Goal: Information Seeking & Learning: Learn about a topic

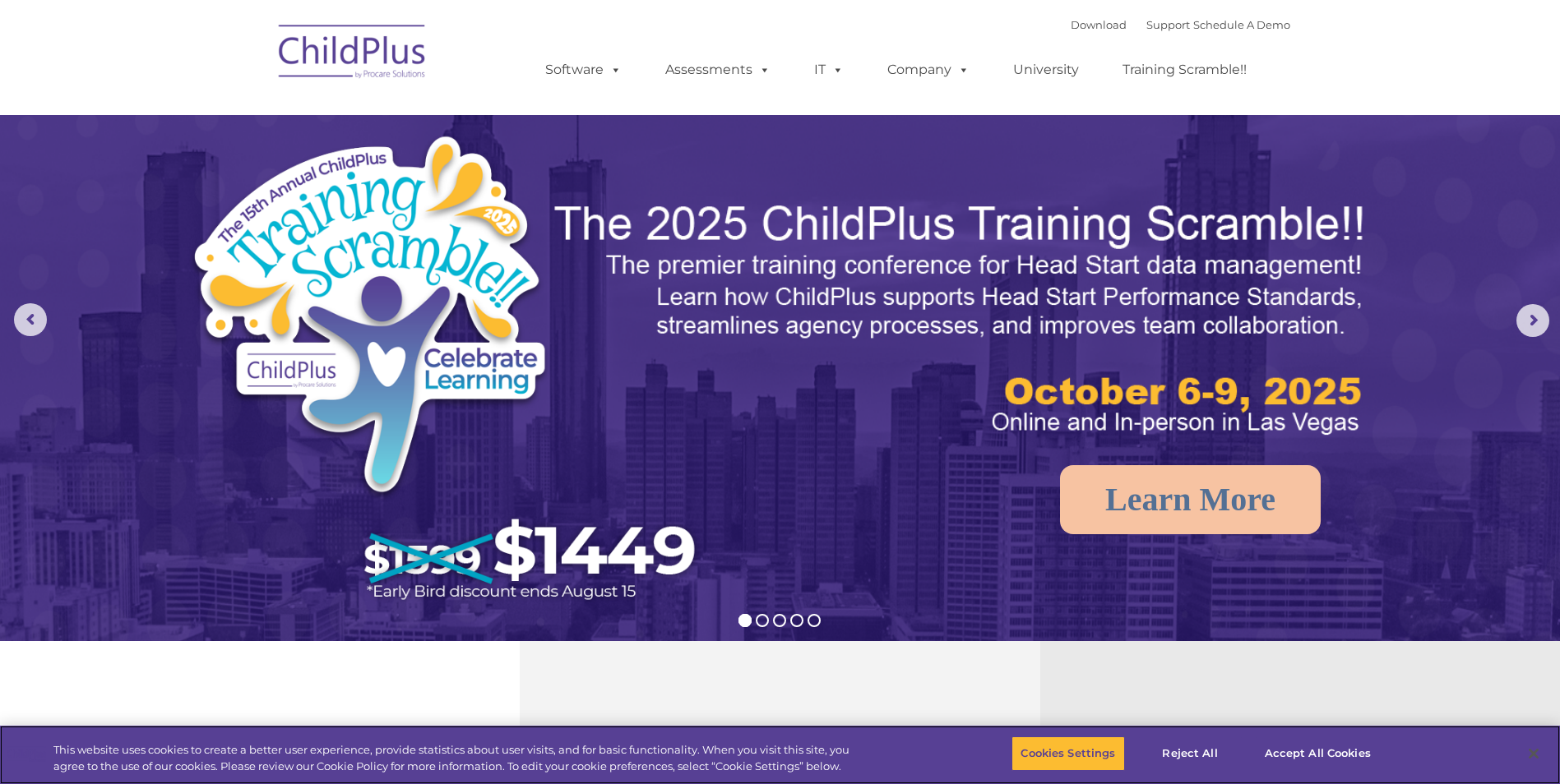
select select "MEDIUM"
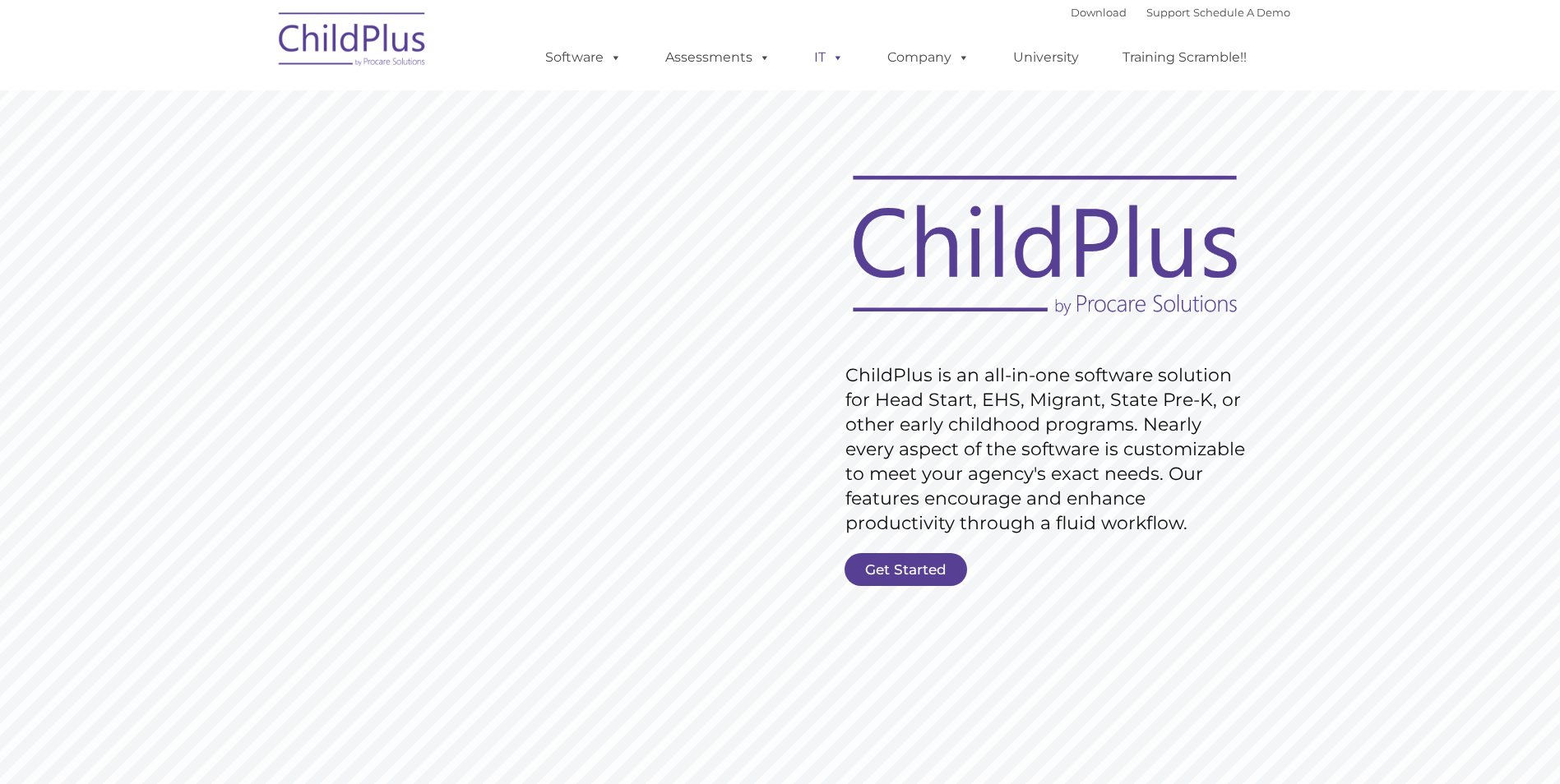
click at [846, 54] on link "IT" at bounding box center [828, 57] width 62 height 33
click at [846, 165] on link "Download" at bounding box center [900, 163] width 206 height 25
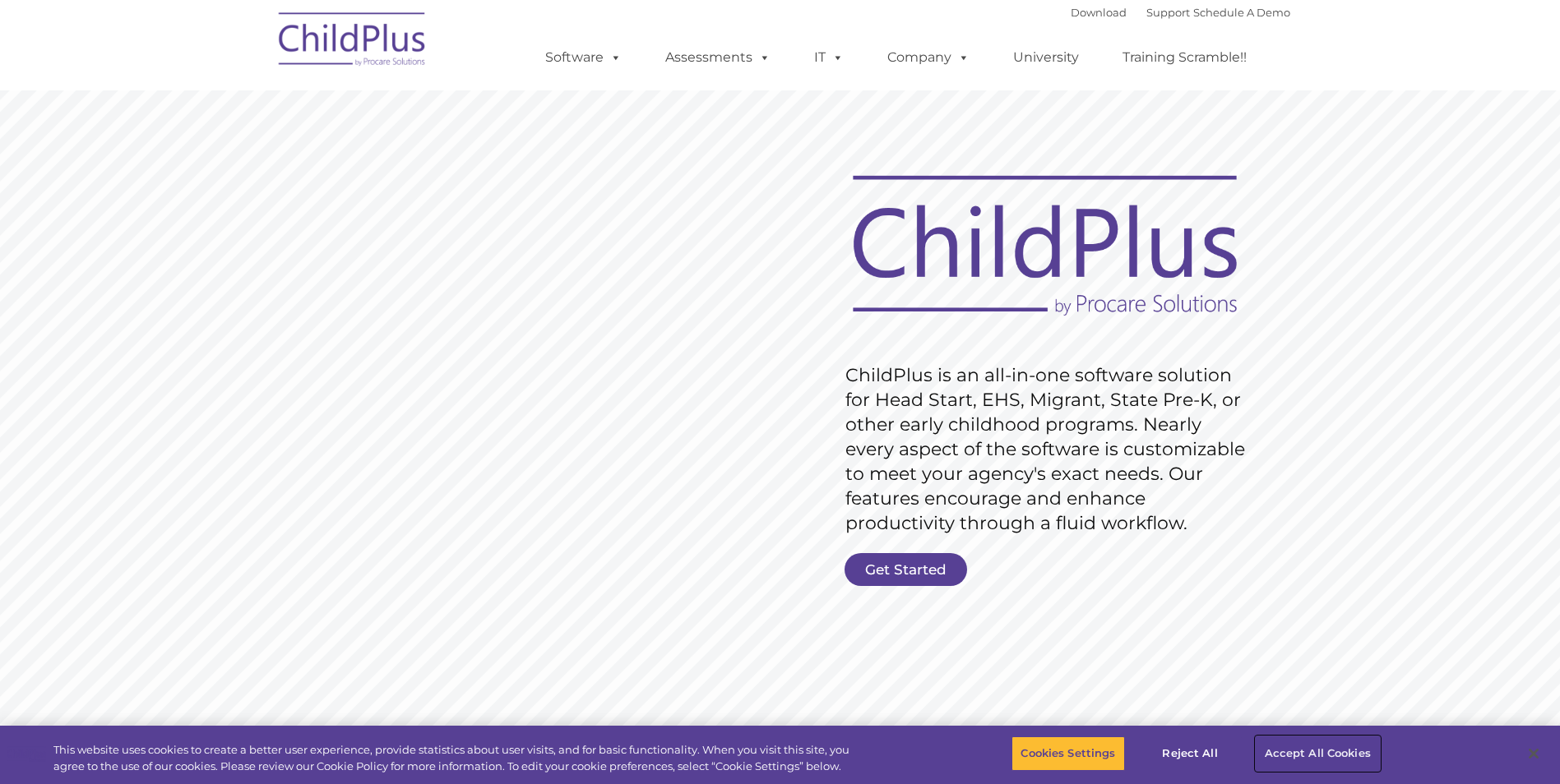
click at [1268, 744] on button "Accept All Cookies" at bounding box center [1318, 753] width 124 height 34
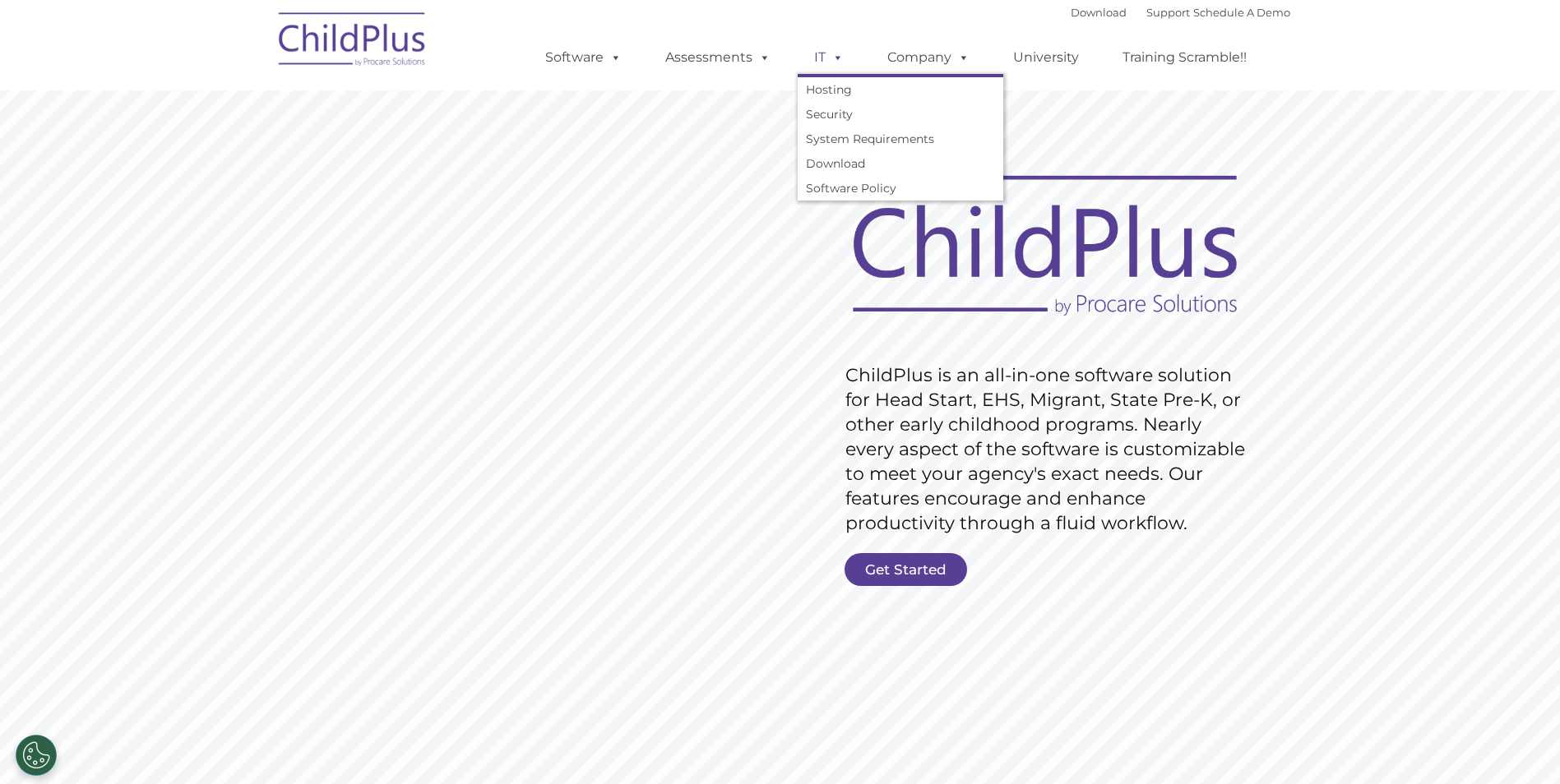
click at [834, 63] on span at bounding box center [835, 57] width 18 height 16
click at [828, 49] on span at bounding box center [835, 57] width 18 height 16
click at [855, 162] on link "Download" at bounding box center [900, 163] width 206 height 25
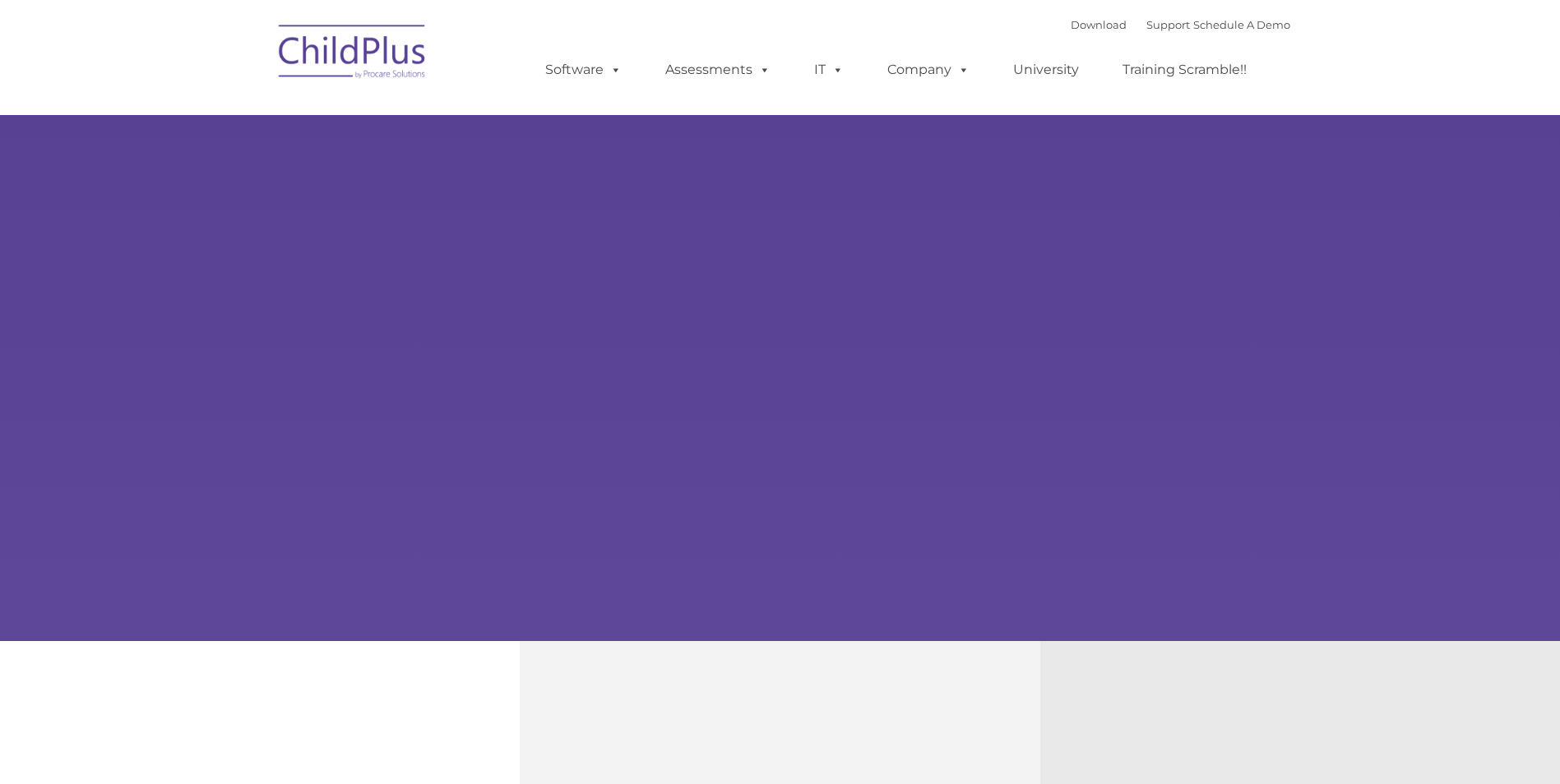
type input ""
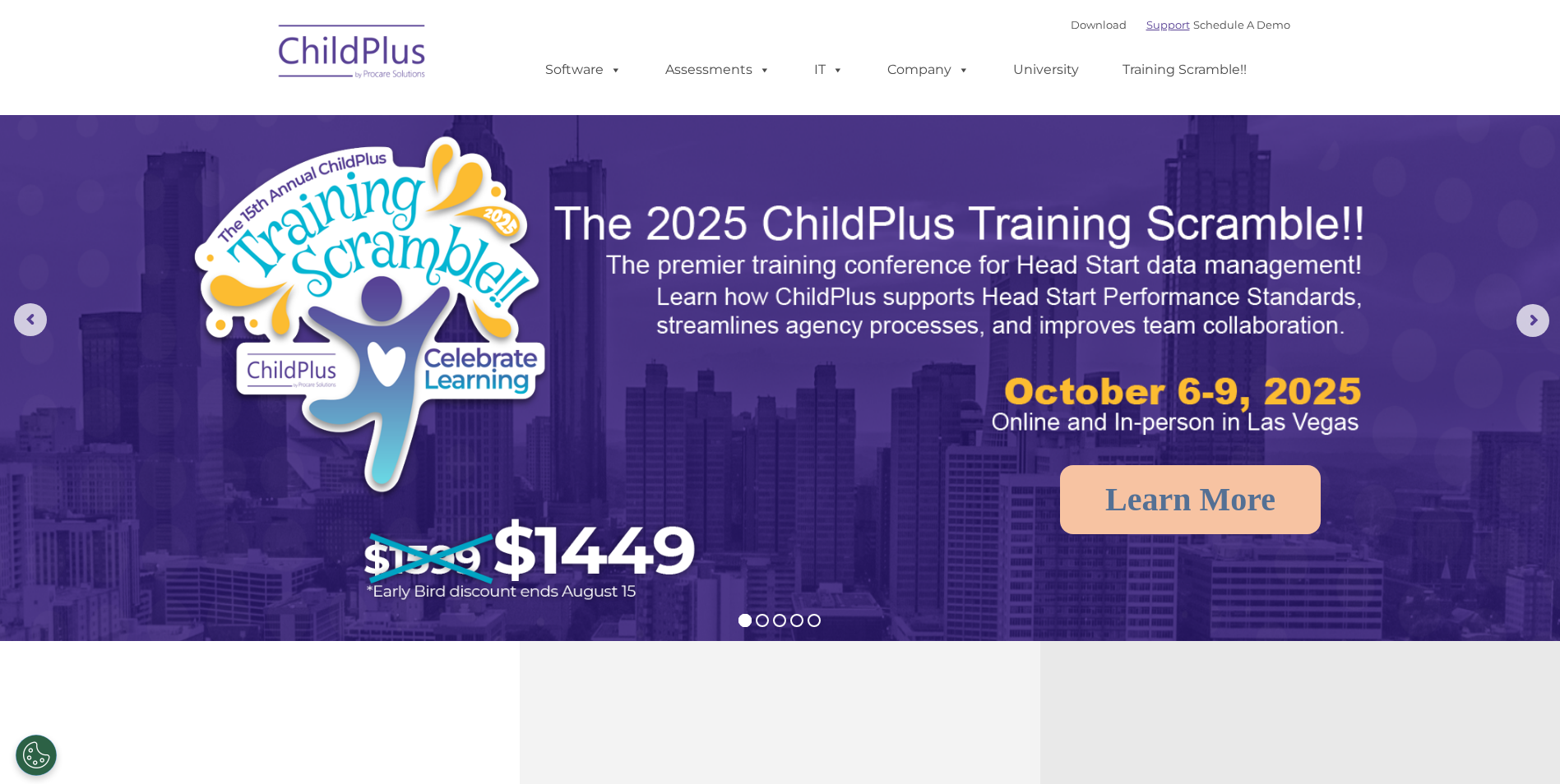
select select "MEDIUM"
click at [1070, 28] on link "Download" at bounding box center [1098, 24] width 56 height 13
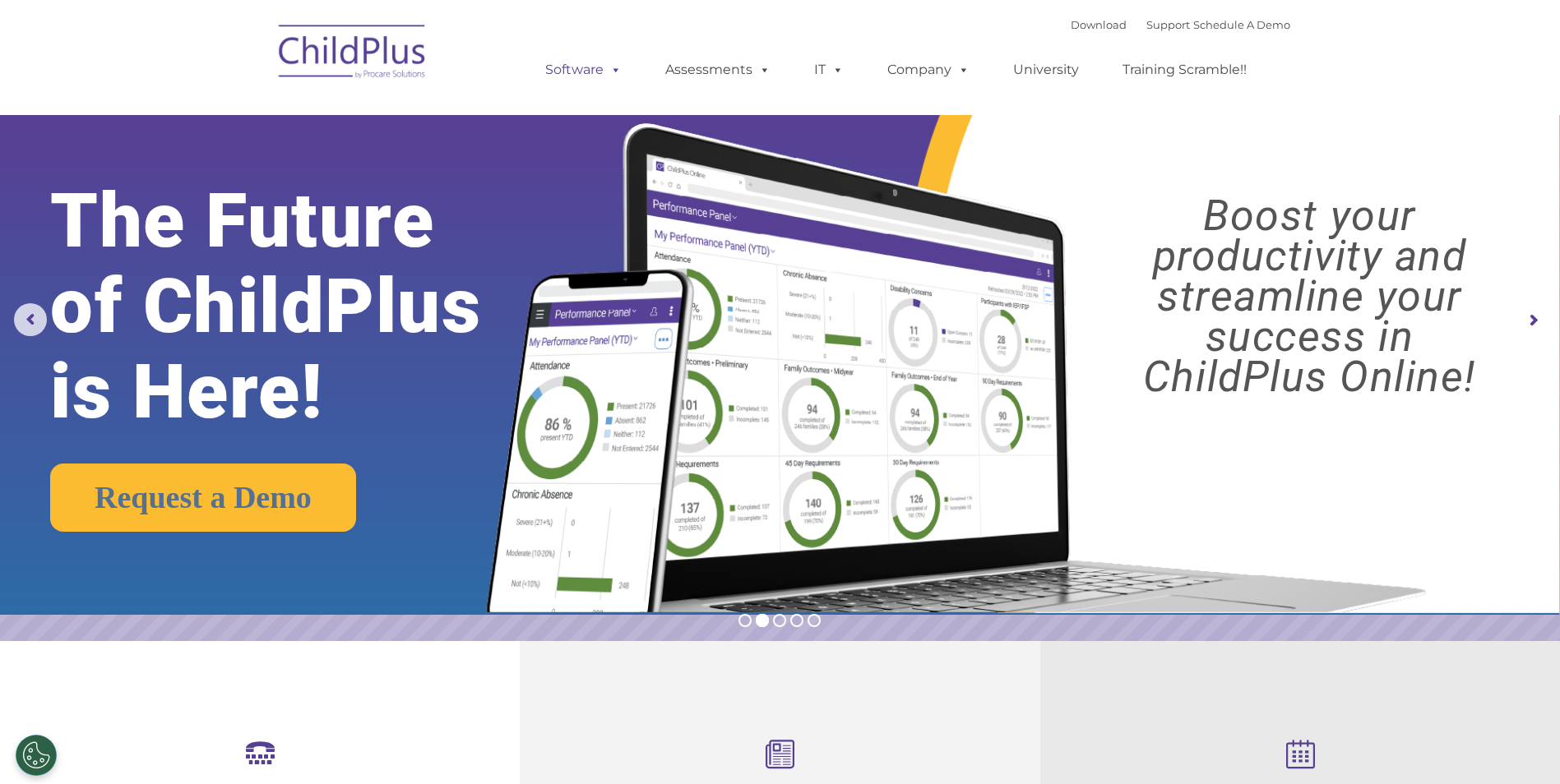
click at [616, 77] on span at bounding box center [612, 70] width 18 height 16
click at [607, 70] on span at bounding box center [612, 70] width 18 height 16
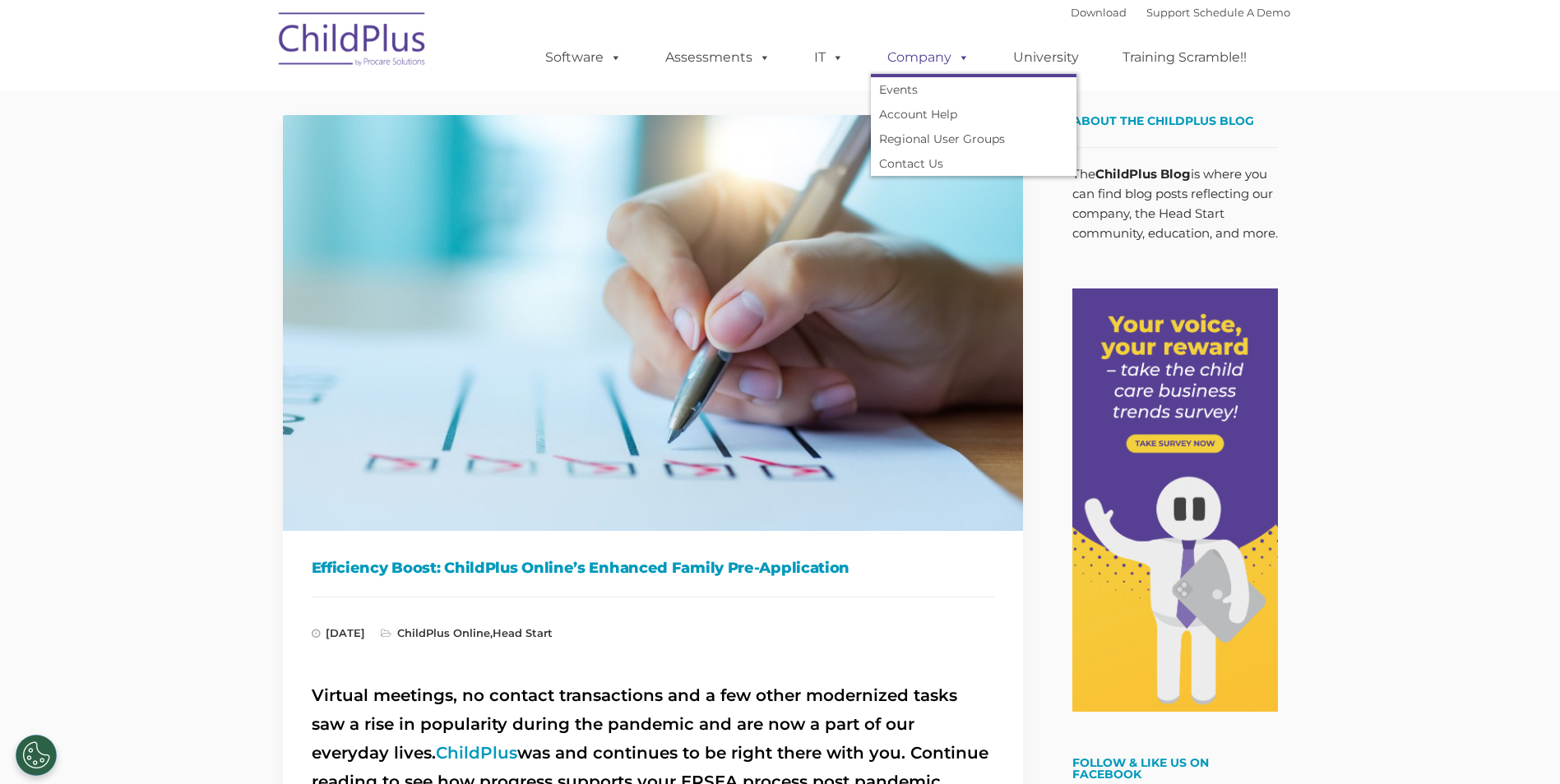
click at [933, 63] on link "Company" at bounding box center [927, 57] width 115 height 33
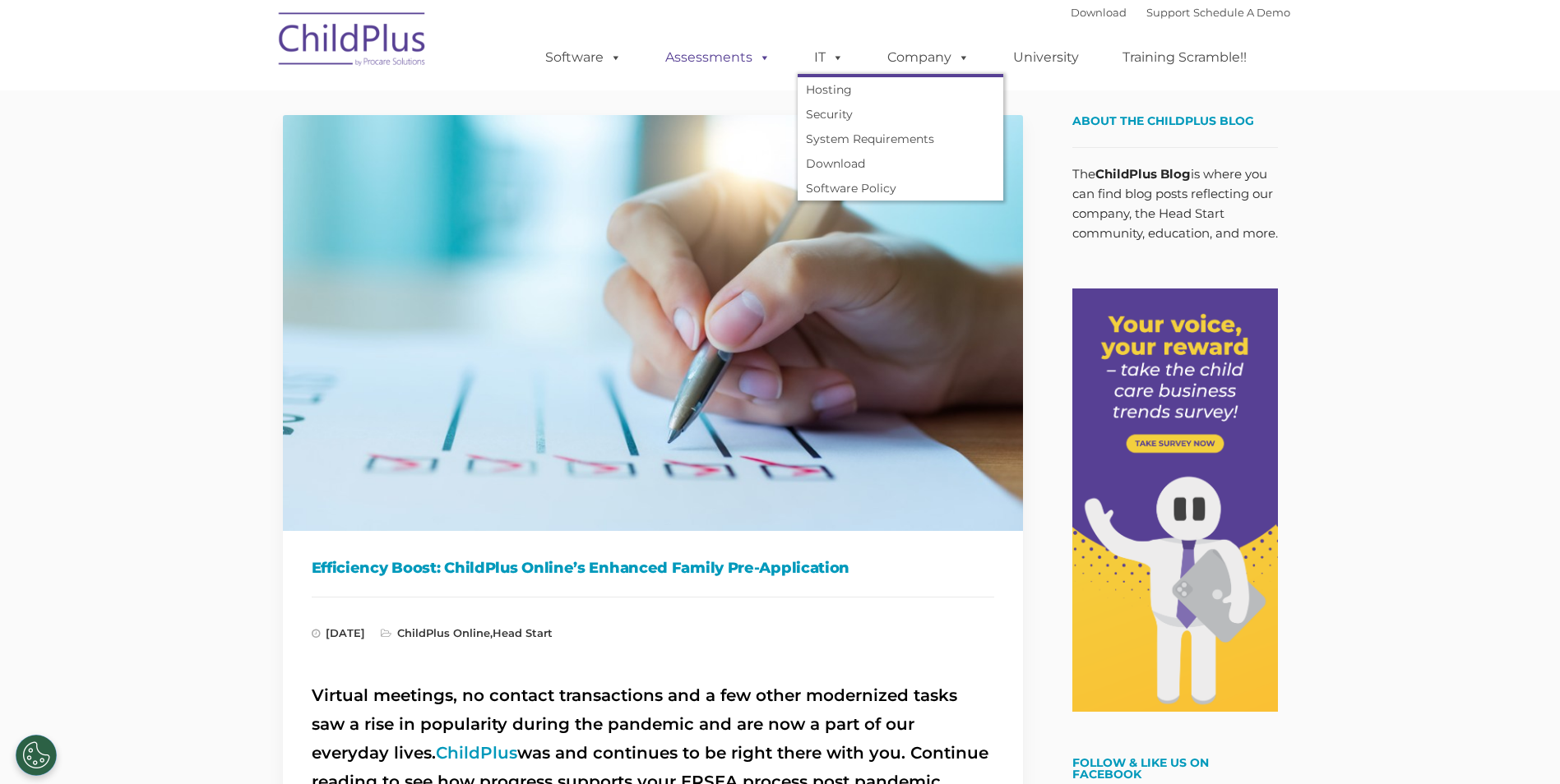
click at [706, 55] on link "Assessments" at bounding box center [717, 57] width 138 height 33
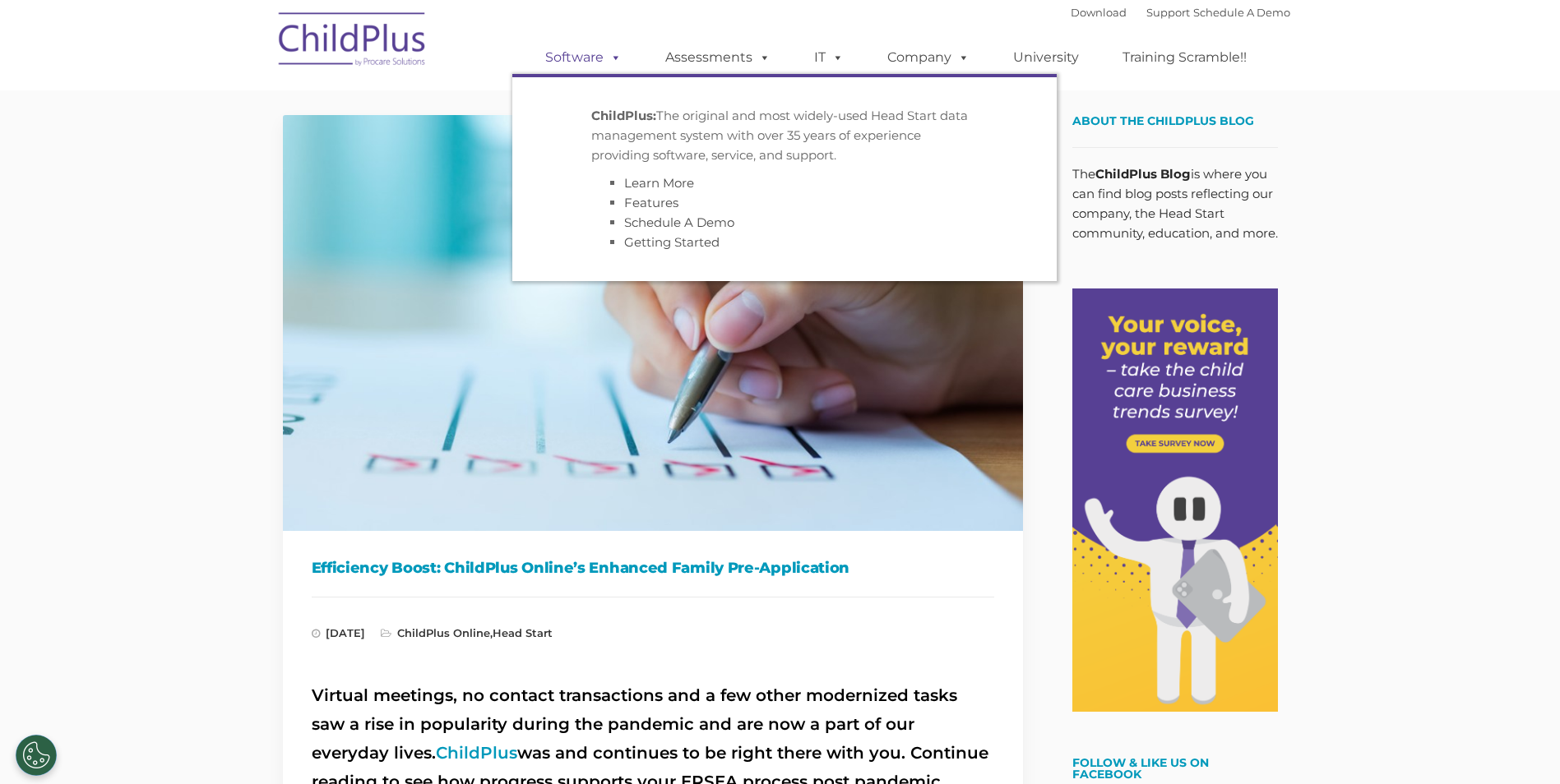
click at [603, 51] on span at bounding box center [612, 57] width 18 height 16
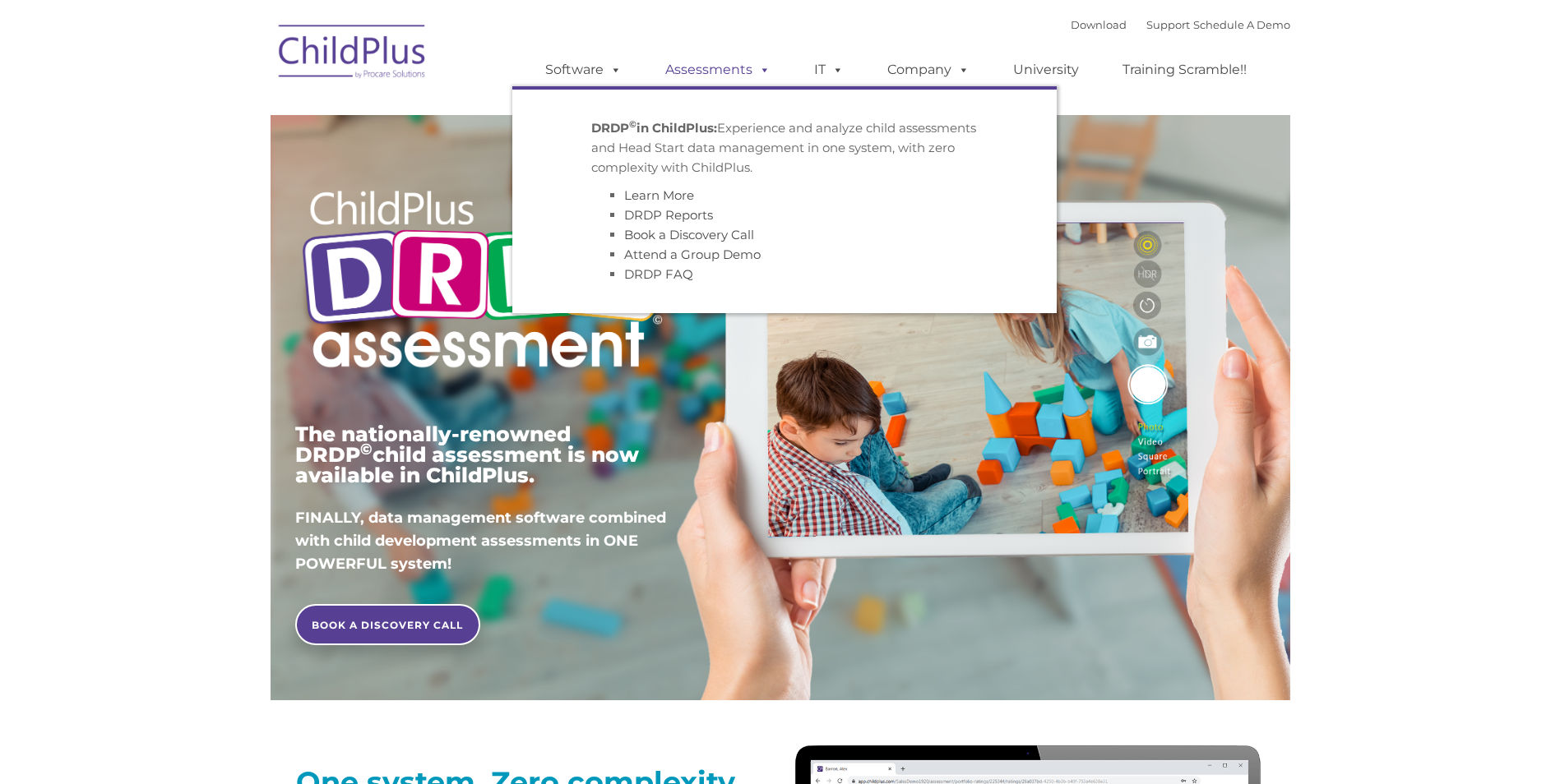
type input ""
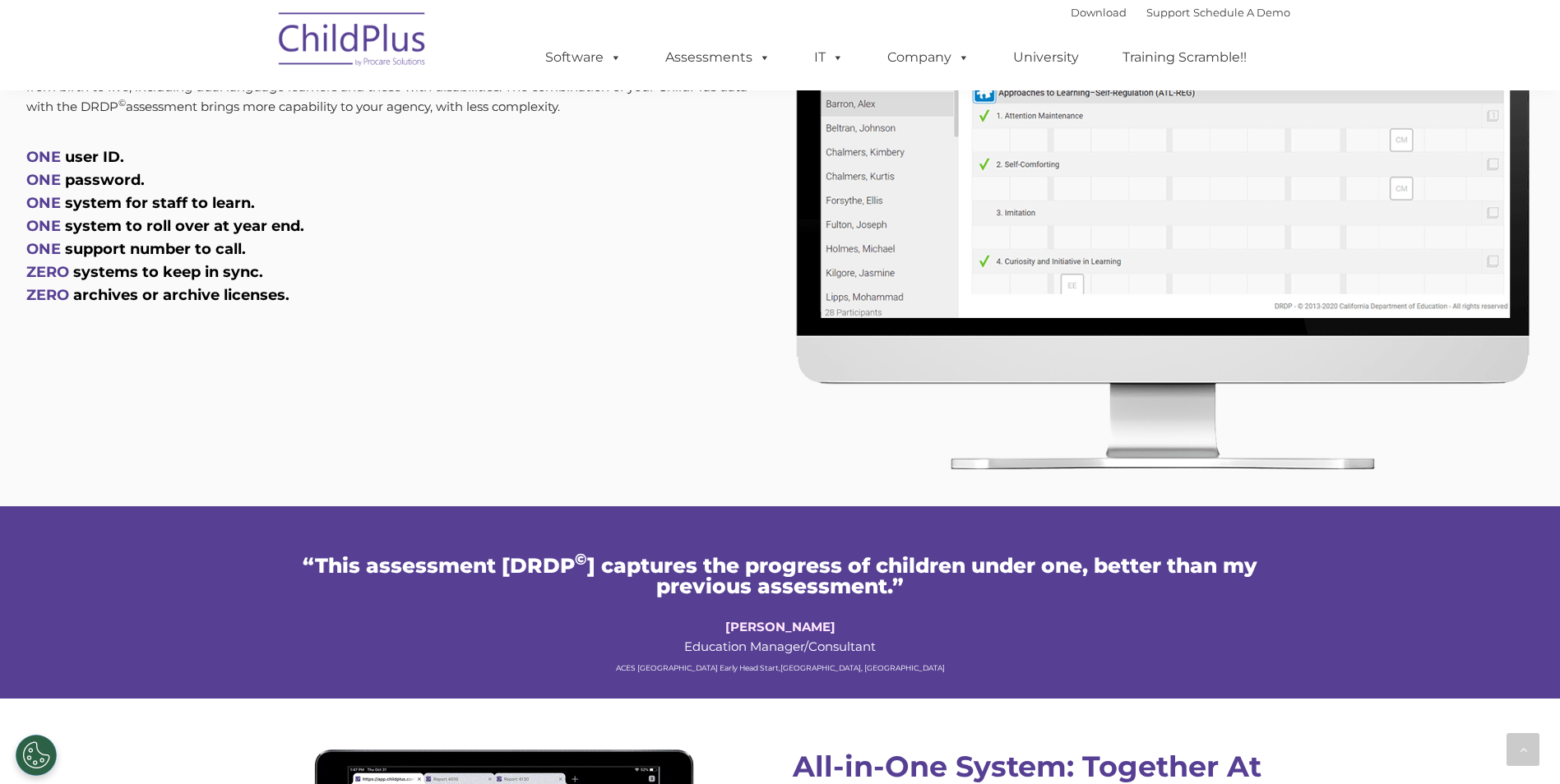
scroll to position [896, 0]
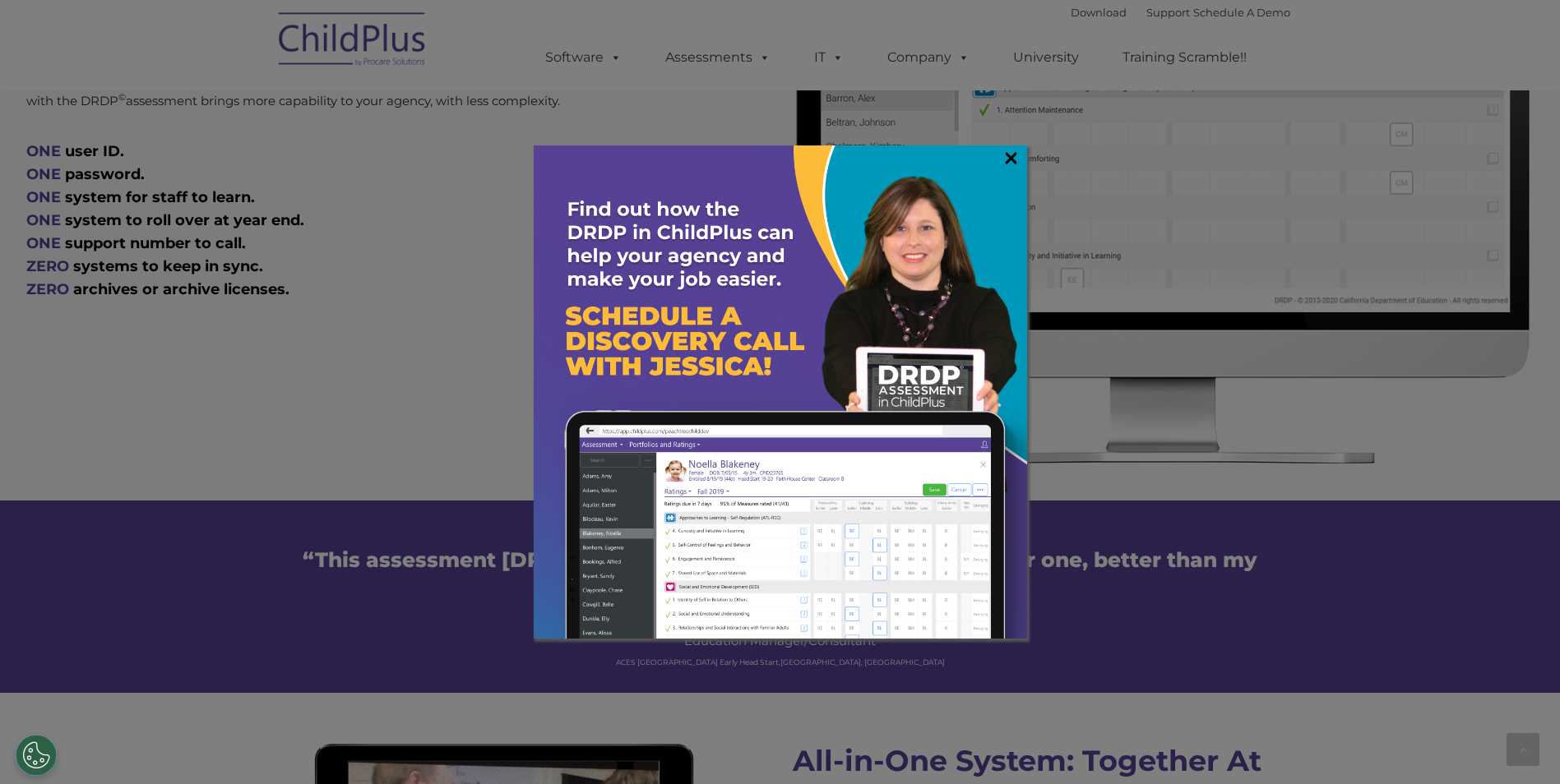
click at [1010, 150] on link "×" at bounding box center [1010, 158] width 19 height 17
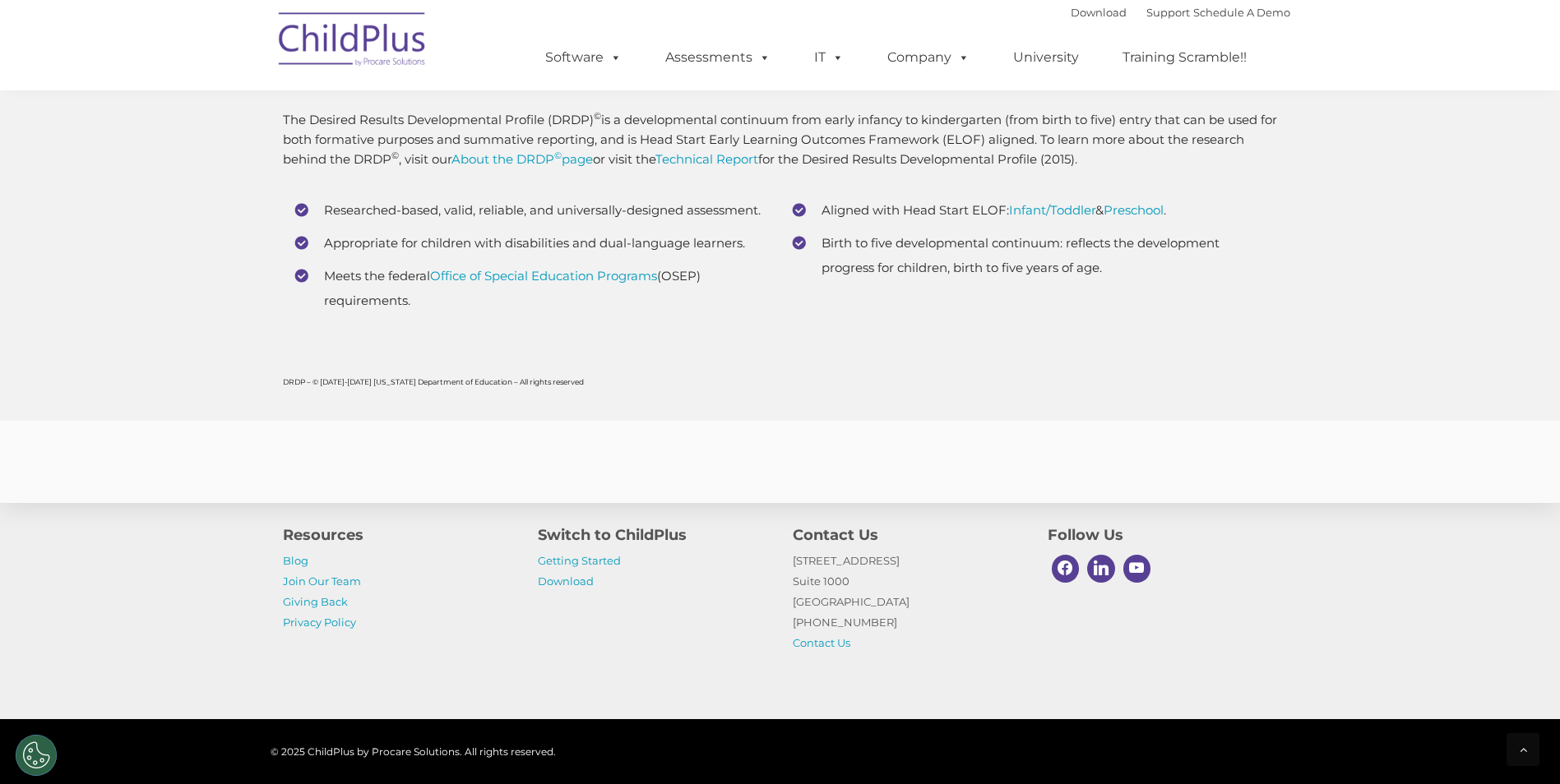
scroll to position [6444, 0]
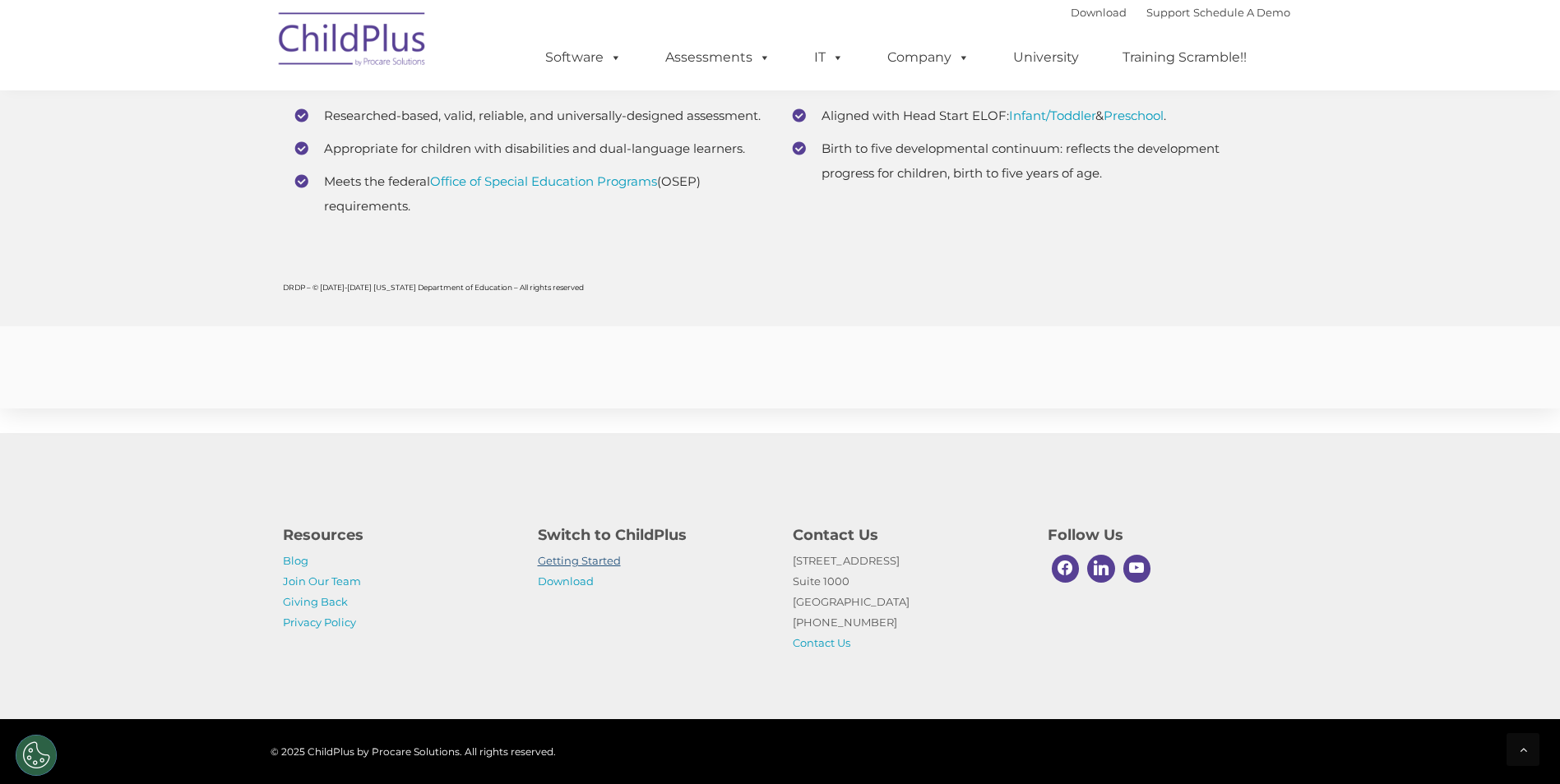
click at [611, 557] on link "Getting Started" at bounding box center [579, 559] width 83 height 13
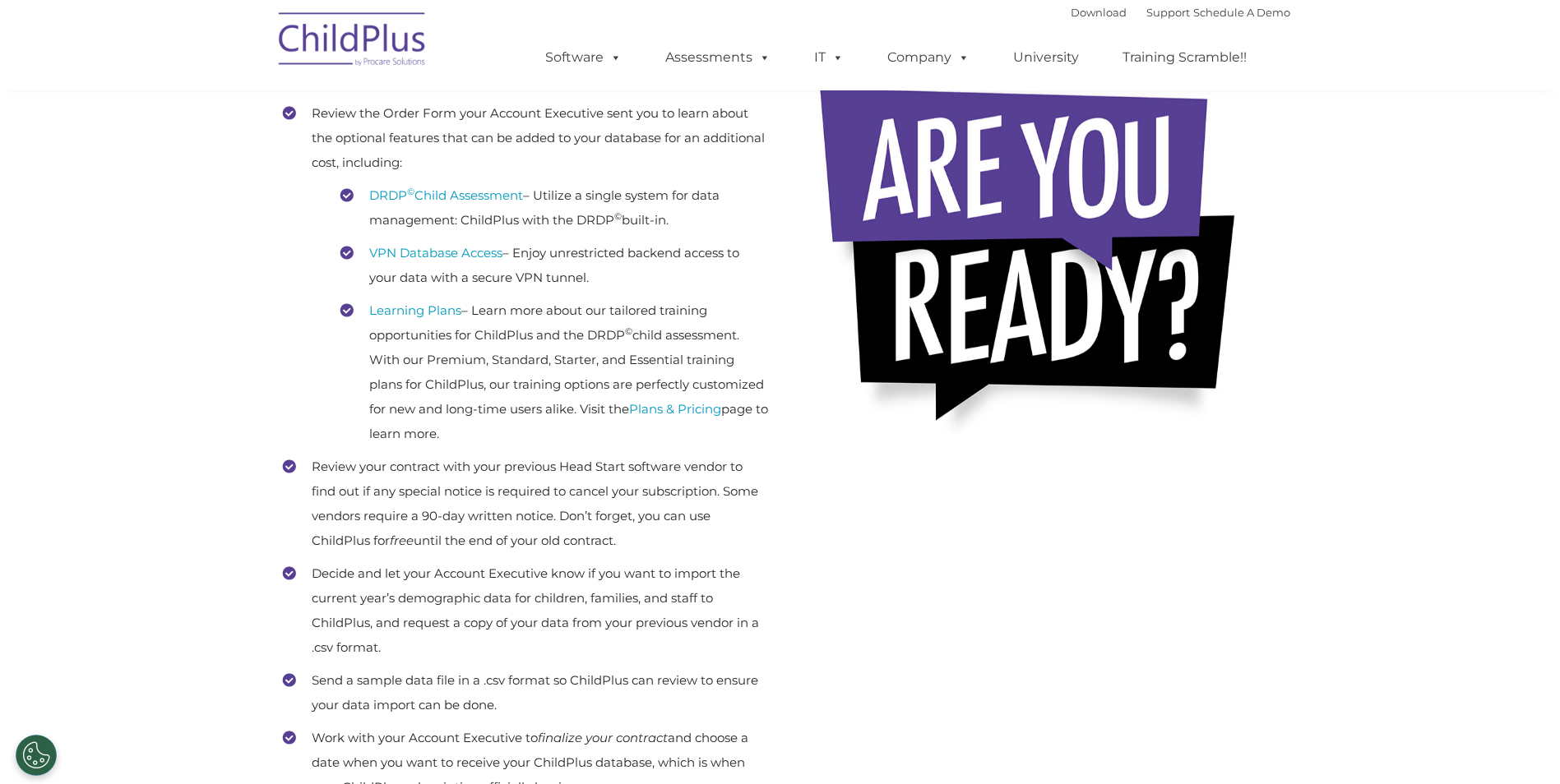
scroll to position [299, 0]
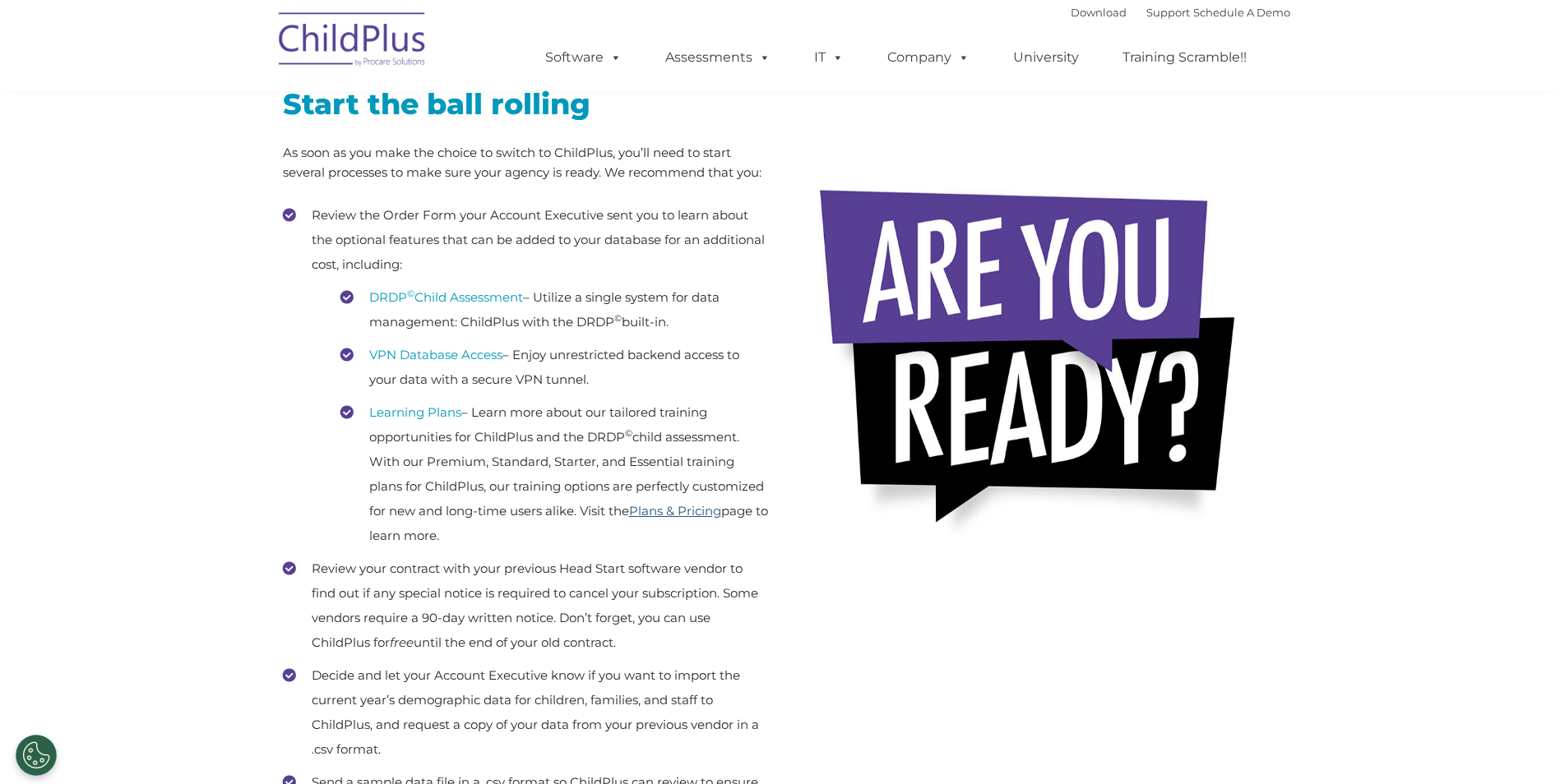
click at [721, 518] on link "Plans & Pricing" at bounding box center [674, 511] width 92 height 16
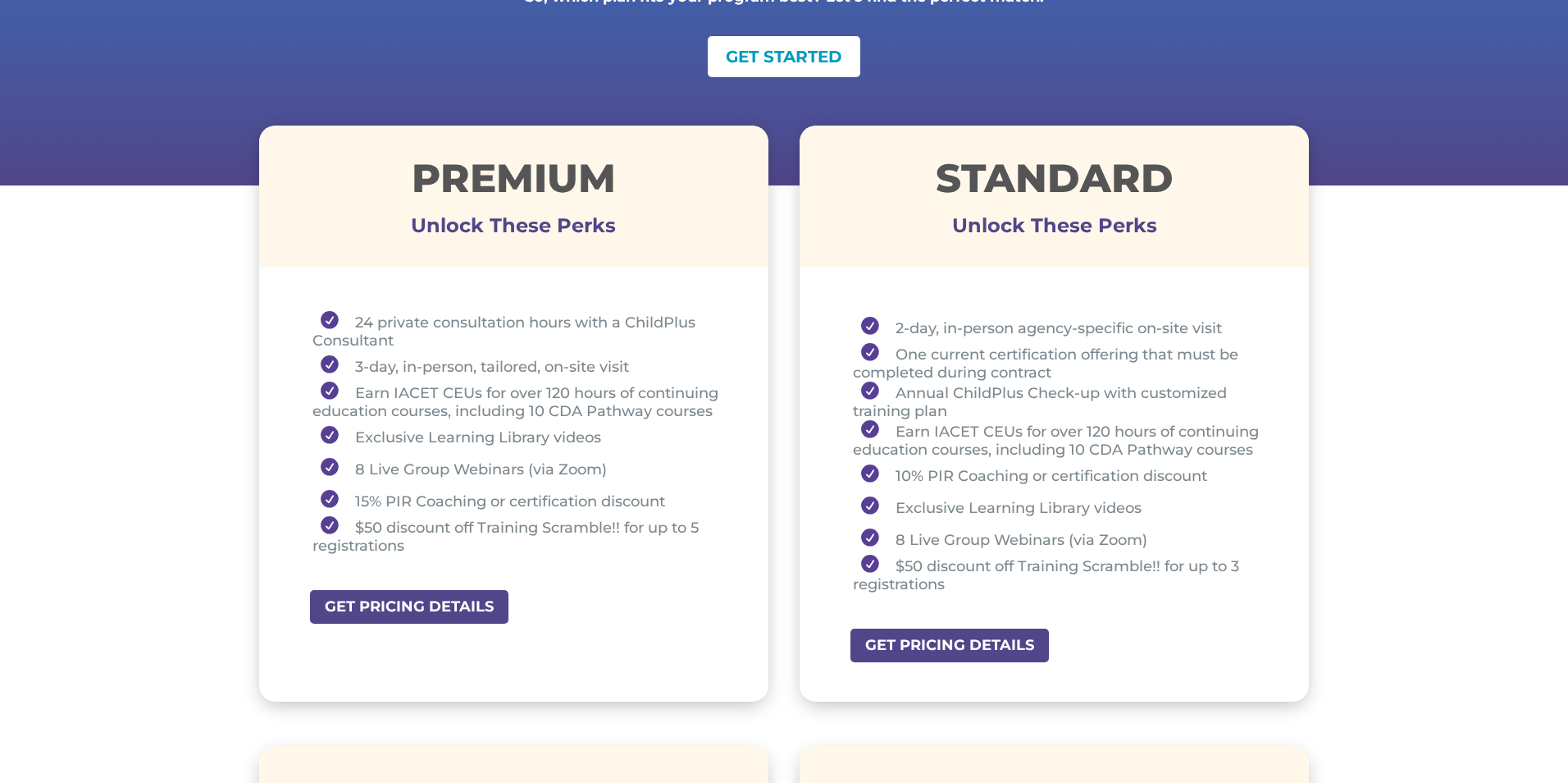
scroll to position [459, 0]
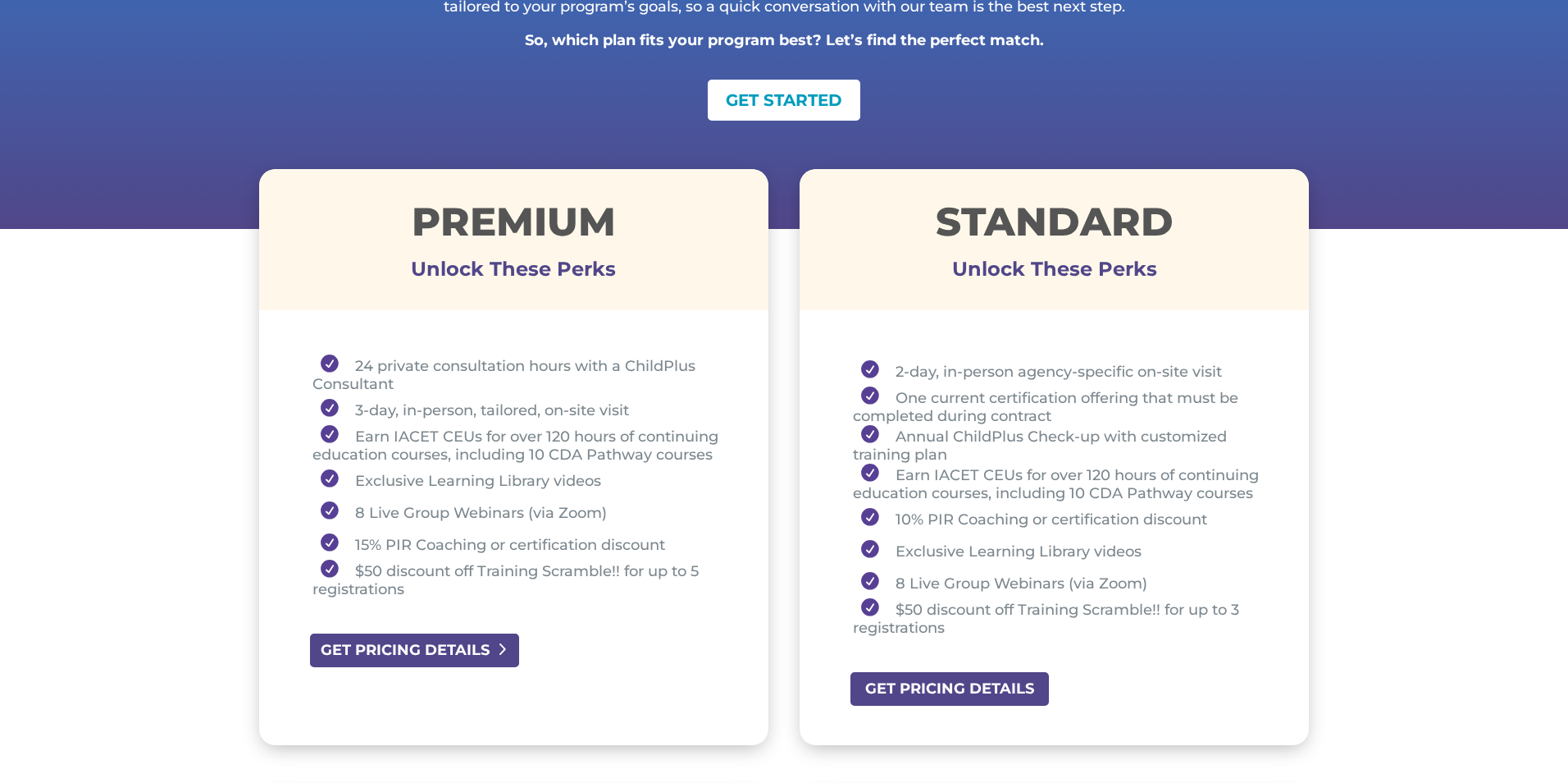
click at [455, 636] on link "GET PRICING DETAILS" at bounding box center [415, 650] width 212 height 37
